Goal: Task Accomplishment & Management: Manage account settings

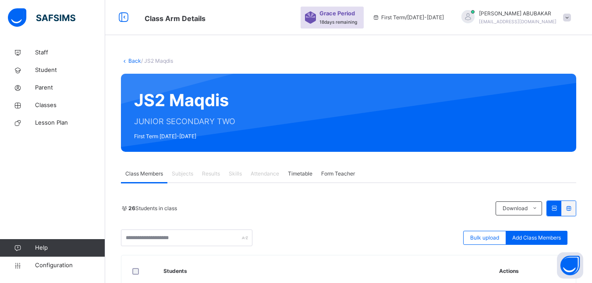
click at [64, 16] on img at bounding box center [41, 17] width 67 height 18
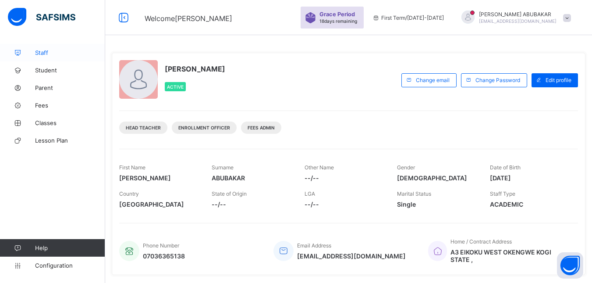
click at [46, 49] on span "Staff" at bounding box center [70, 52] width 70 height 7
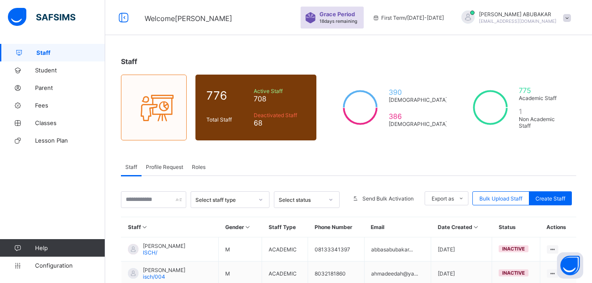
click at [193, 166] on span "Roles" at bounding box center [199, 166] width 14 height 7
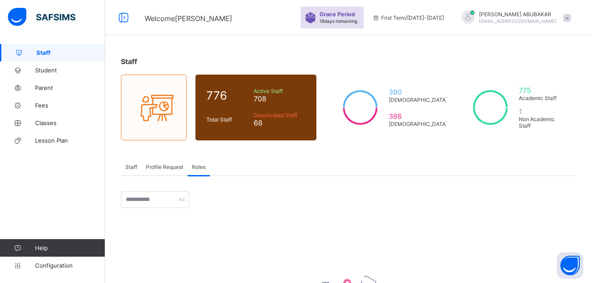
click at [155, 166] on span "Profile Request" at bounding box center [164, 166] width 37 height 7
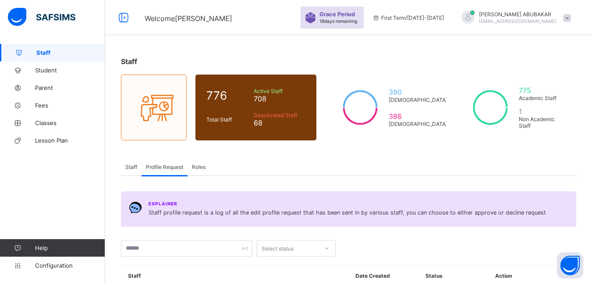
click at [129, 168] on span "Staff" at bounding box center [131, 166] width 12 height 7
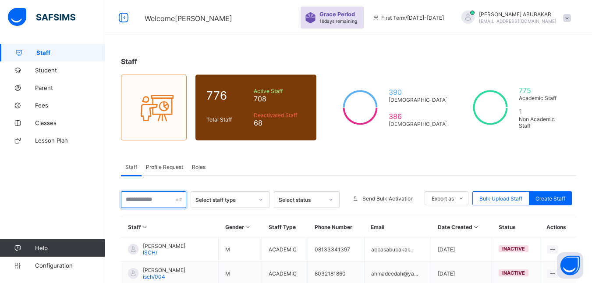
click at [179, 203] on input "text" at bounding box center [153, 199] width 65 height 17
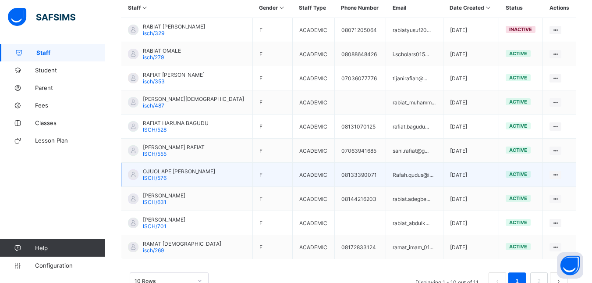
scroll to position [44, 0]
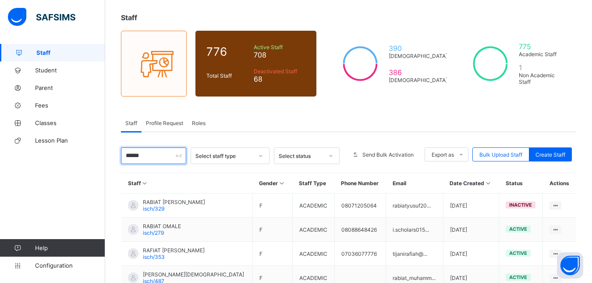
click at [165, 157] on input "******" at bounding box center [153, 155] width 65 height 17
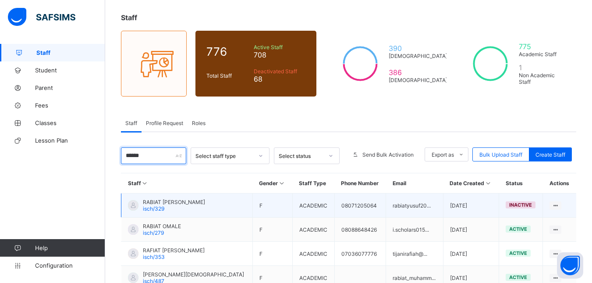
scroll to position [0, 0]
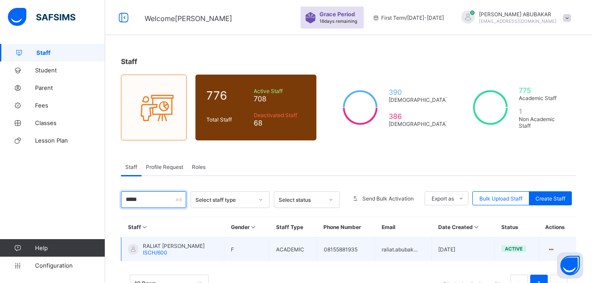
type input "*****"
click at [184, 250] on div "RALIAT OYIZA [PERSON_NAME]/600" at bounding box center [174, 248] width 62 height 13
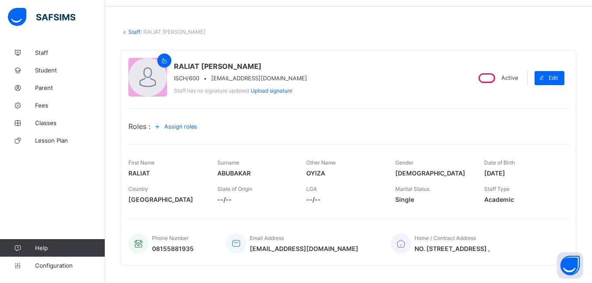
scroll to position [44, 0]
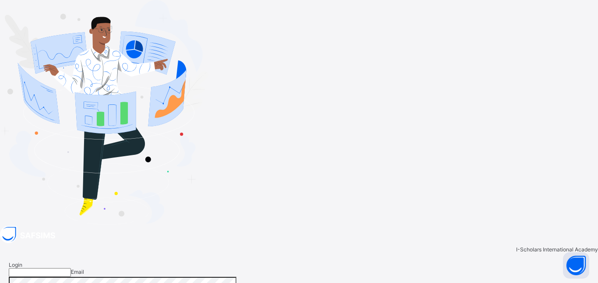
click at [71, 268] on input "email" at bounding box center [40, 272] width 62 height 9
type input "**********"
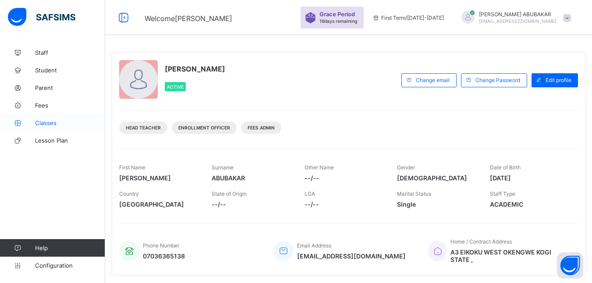
click at [47, 124] on span "Classes" at bounding box center [70, 122] width 70 height 7
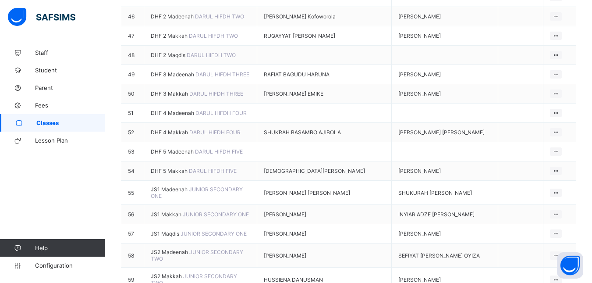
scroll to position [1051, 0]
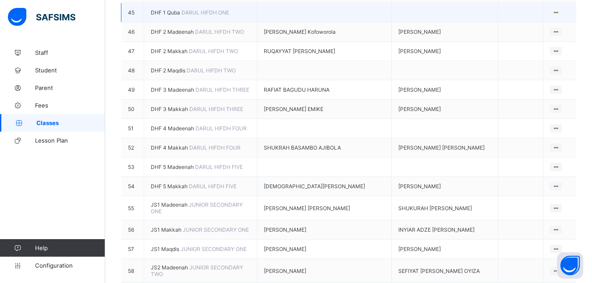
click at [181, 16] on span "DARUL HIFDH ONE" at bounding box center [205, 12] width 48 height 7
click at [170, 16] on span "DHF 1 Quba" at bounding box center [166, 12] width 31 height 7
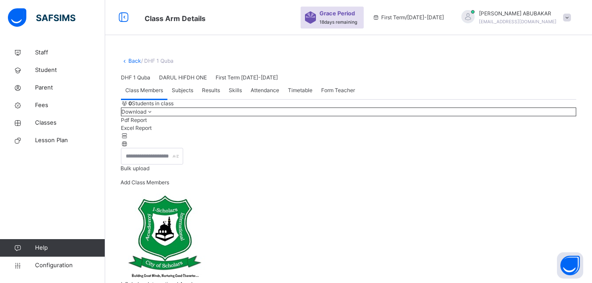
click at [129, 60] on link "Back" at bounding box center [134, 60] width 13 height 7
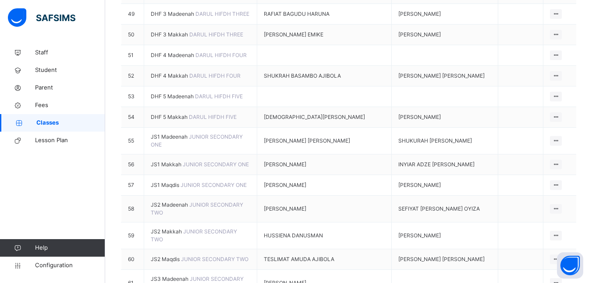
scroll to position [1183, 0]
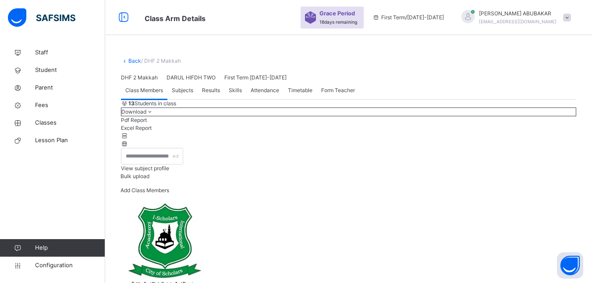
click at [132, 59] on link "Back" at bounding box center [134, 60] width 13 height 7
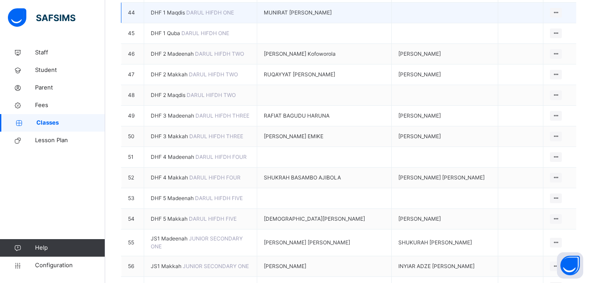
scroll to position [1095, 0]
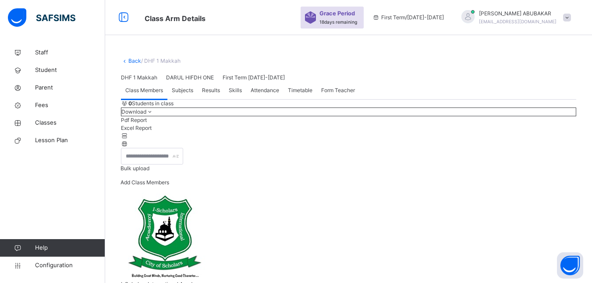
click at [127, 58] on icon at bounding box center [124, 60] width 7 height 7
click at [131, 57] on div "Back / DHF 1 Makkah" at bounding box center [348, 61] width 455 height 8
click at [132, 59] on link "Back" at bounding box center [134, 60] width 13 height 7
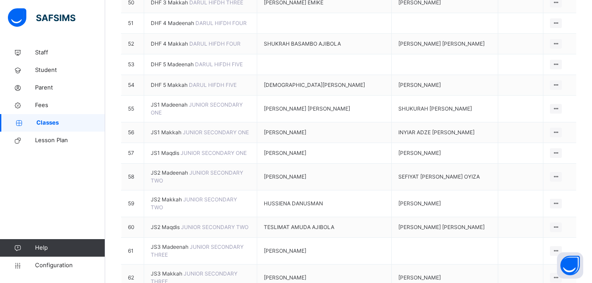
scroll to position [1183, 0]
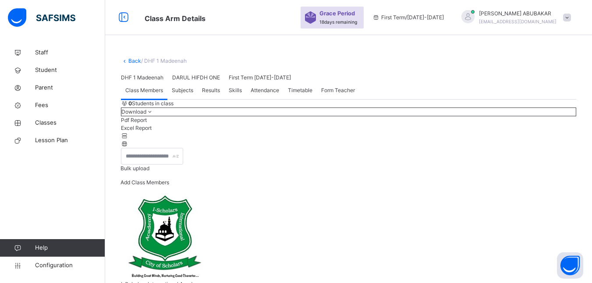
click at [128, 59] on link "Back" at bounding box center [134, 60] width 13 height 7
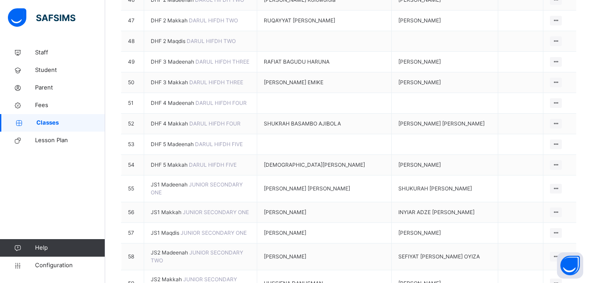
scroll to position [1227, 0]
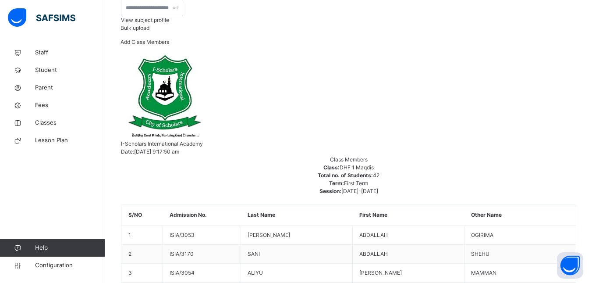
scroll to position [175, 0]
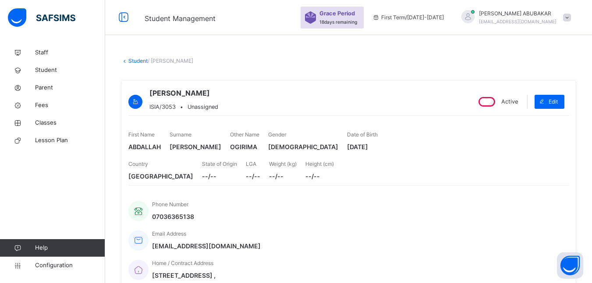
click at [127, 60] on icon at bounding box center [124, 60] width 7 height 7
click at [122, 16] on icon at bounding box center [123, 18] width 15 height 16
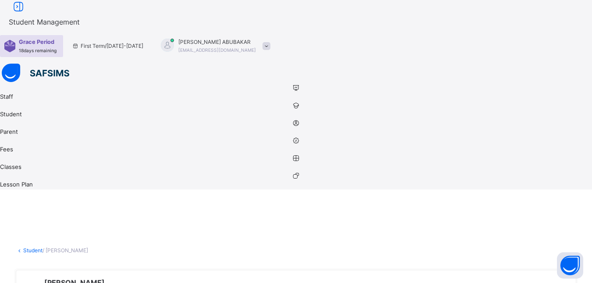
click at [42, 247] on link "Student" at bounding box center [32, 250] width 19 height 7
click at [26, 15] on icon at bounding box center [18, 7] width 15 height 16
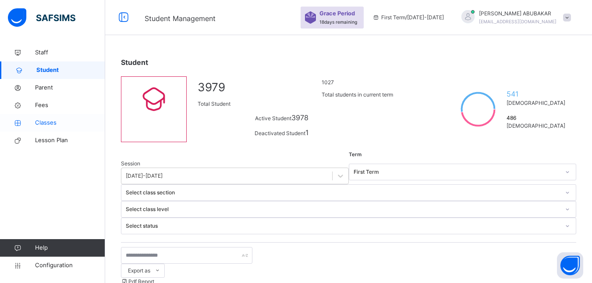
click at [47, 124] on span "Classes" at bounding box center [70, 122] width 70 height 9
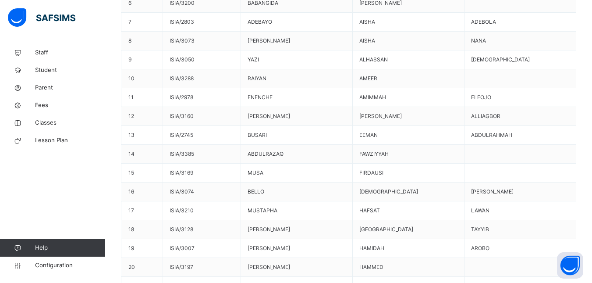
scroll to position [219, 0]
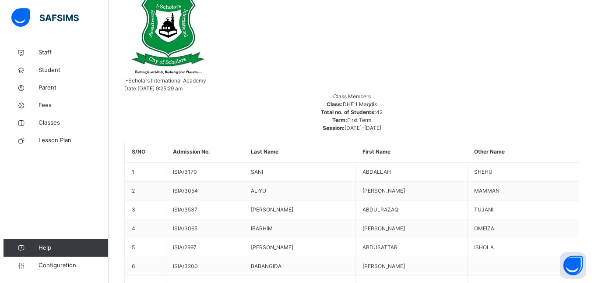
scroll to position [10, 0]
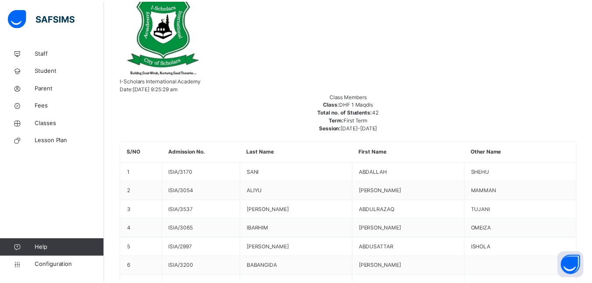
scroll to position [0, 0]
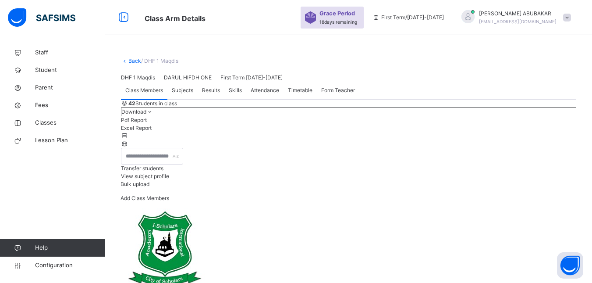
click at [163, 171] on span "Transfer students" at bounding box center [142, 168] width 42 height 7
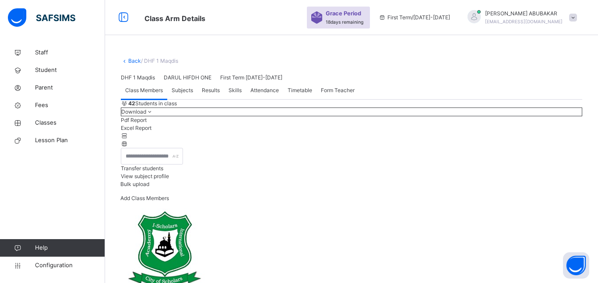
type input "*****"
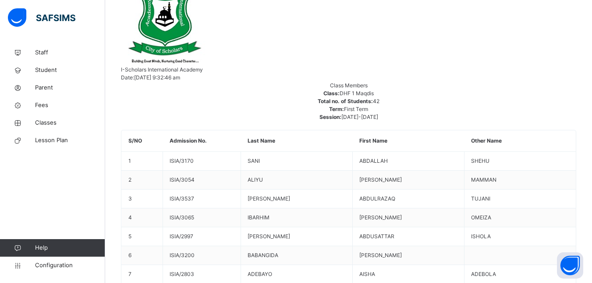
scroll to position [219, 0]
